Goal: Task Accomplishment & Management: Manage account settings

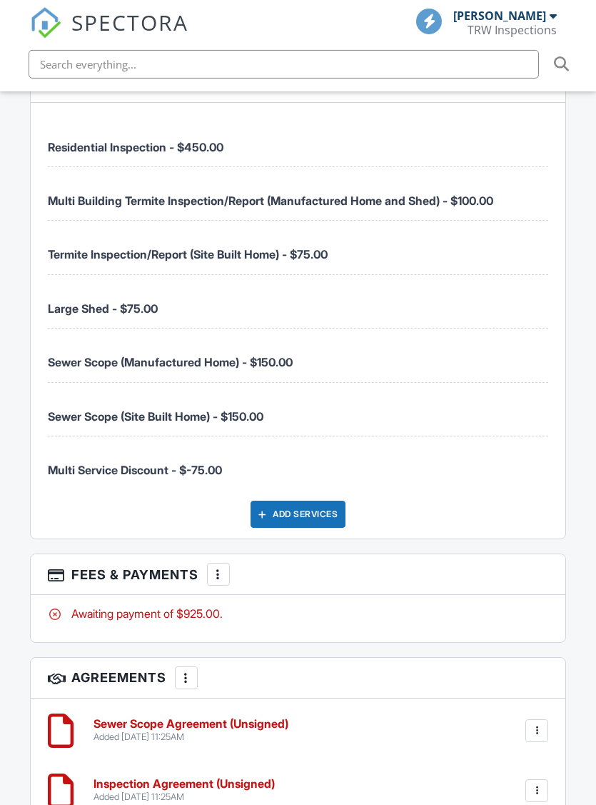
scroll to position [2200, 0]
click at [214, 562] on div "More" at bounding box center [218, 573] width 23 height 23
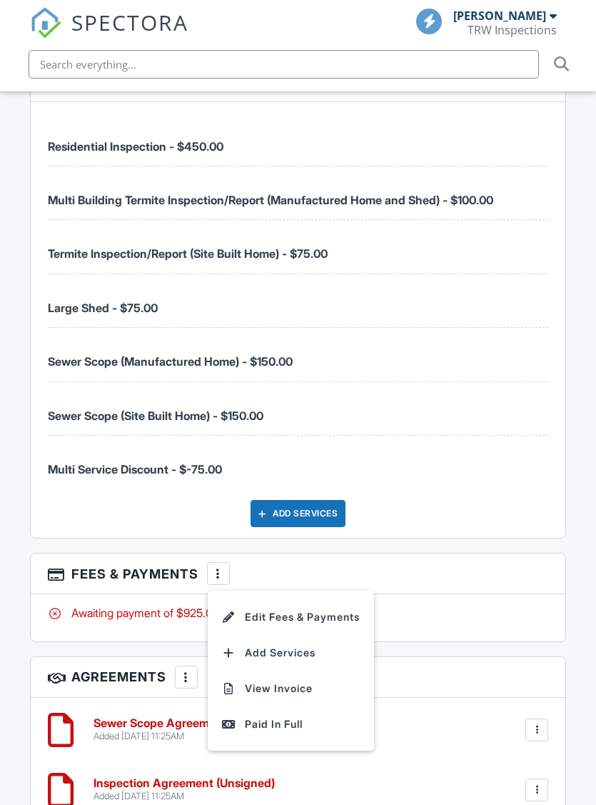
click at [248, 599] on li "Edit Fees & Payments" at bounding box center [290, 617] width 149 height 36
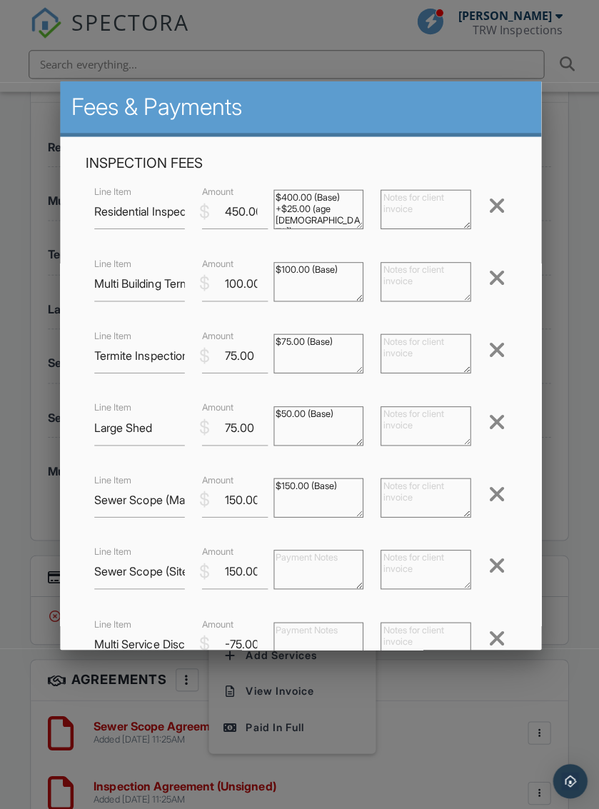
click at [494, 281] on div at bounding box center [494, 276] width 17 height 23
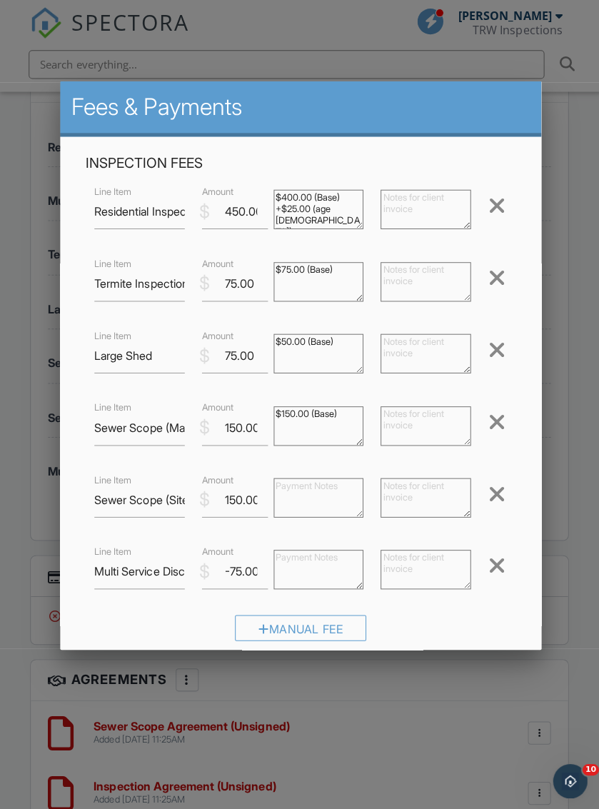
scroll to position [0, 0]
click at [498, 355] on div at bounding box center [494, 347] width 17 height 23
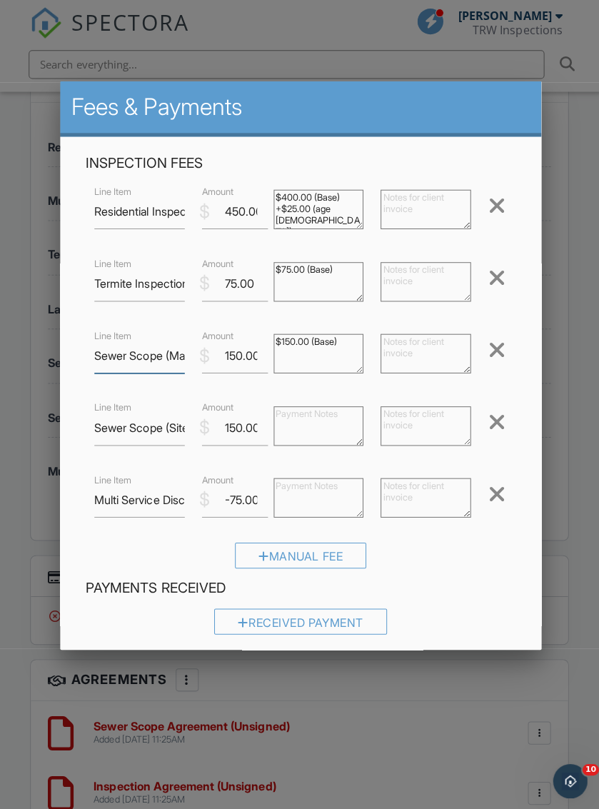
click at [166, 357] on input "Sewer Scope (Manufactured Home)" at bounding box center [139, 353] width 90 height 35
type input "Sewer Scope"
click at [489, 418] on div at bounding box center [494, 419] width 17 height 23
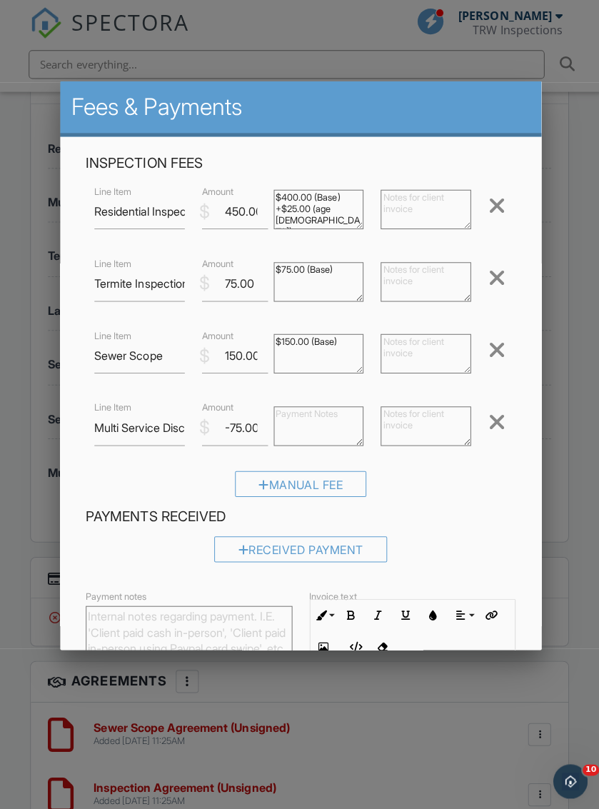
click at [488, 427] on div at bounding box center [494, 419] width 17 height 23
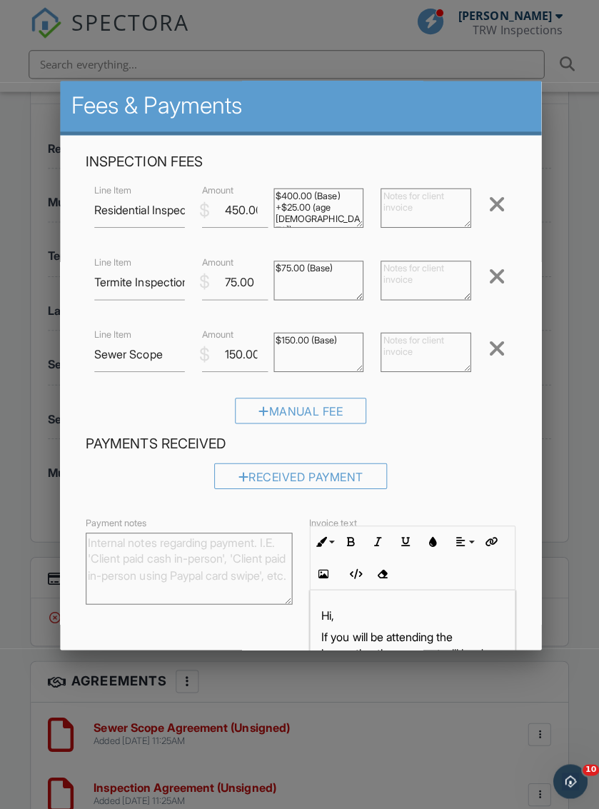
scroll to position [1, 0]
click at [263, 417] on div "Manual Fee" at bounding box center [299, 409] width 131 height 26
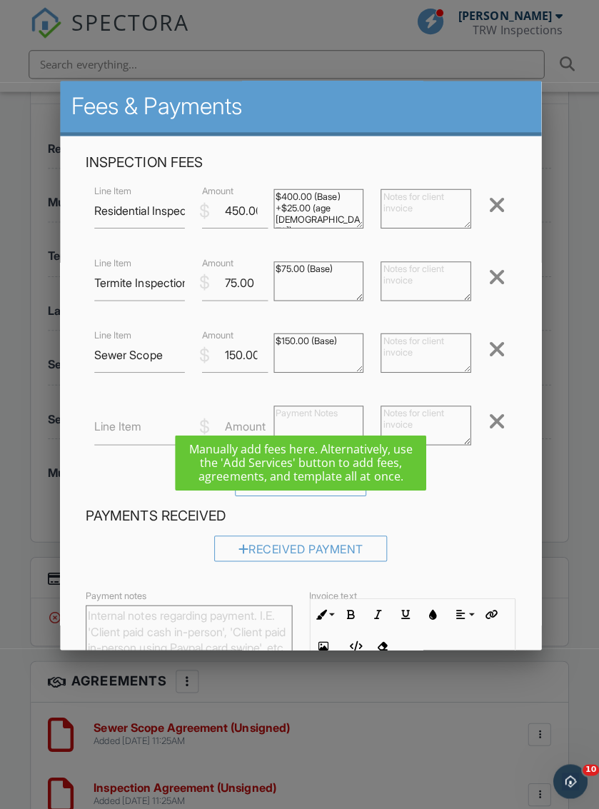
click at [111, 430] on label "Line Item" at bounding box center [117, 424] width 47 height 16
click at [111, 430] on input "Line Item" at bounding box center [139, 425] width 90 height 35
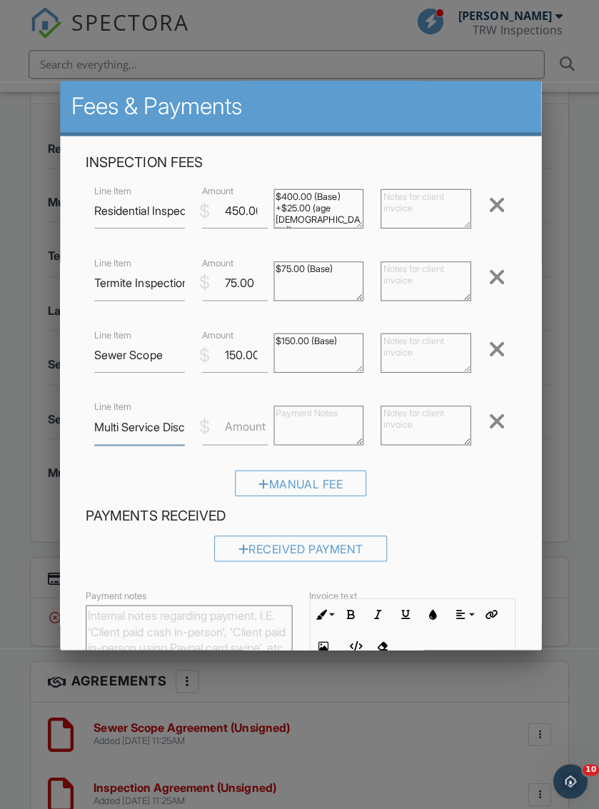
type input "Multi Service Discount"
click at [234, 426] on label "Amount" at bounding box center [244, 424] width 41 height 16
click at [234, 426] on input "Amount" at bounding box center [234, 425] width 66 height 35
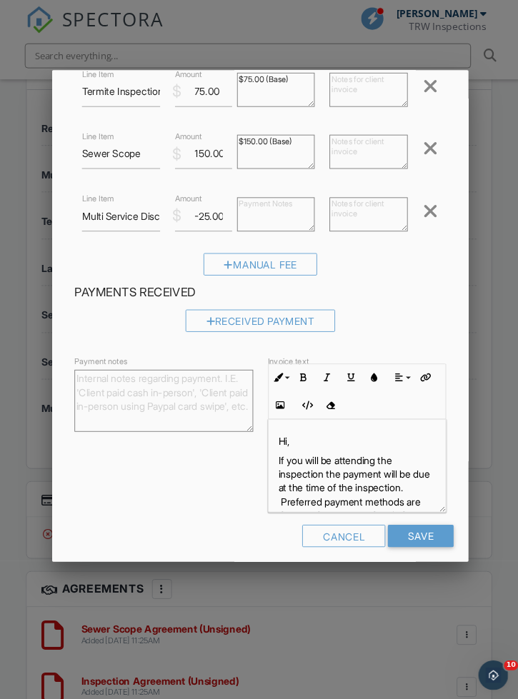
scroll to position [176, 0]
type input "-25.00"
click at [487, 614] on input "Save" at bounding box center [484, 618] width 76 height 26
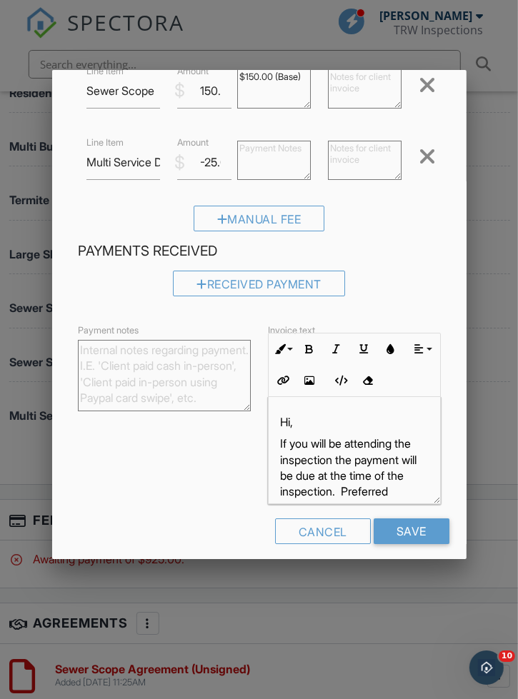
scroll to position [251, 0]
click at [16, 431] on div at bounding box center [259, 366] width 518 height 874
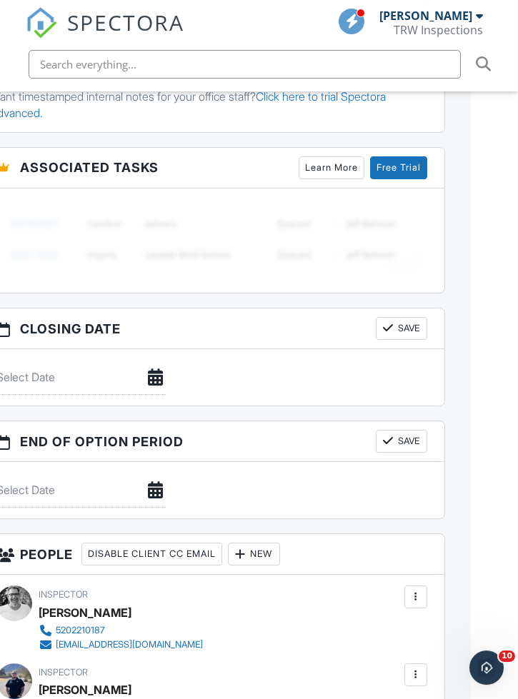
scroll to position [1161, 59]
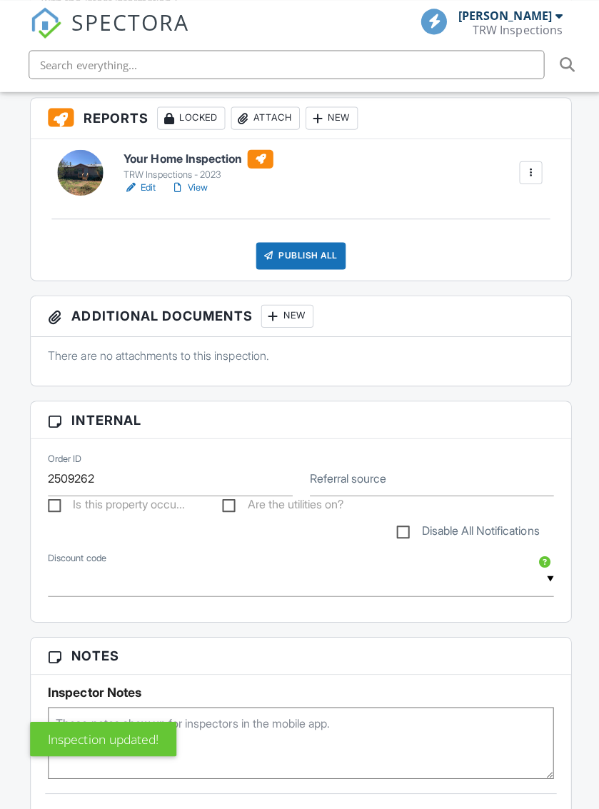
scroll to position [645, 0]
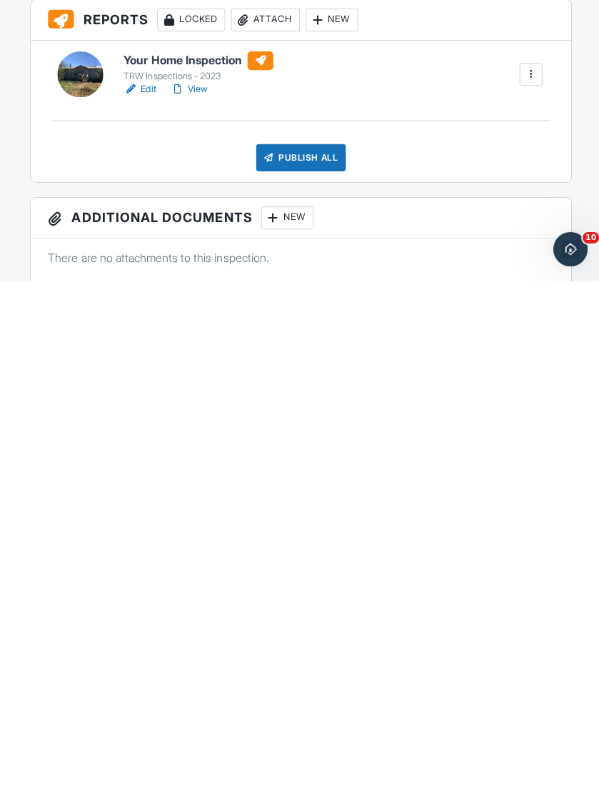
scroll to position [129, 0]
